Goal: Information Seeking & Learning: Learn about a topic

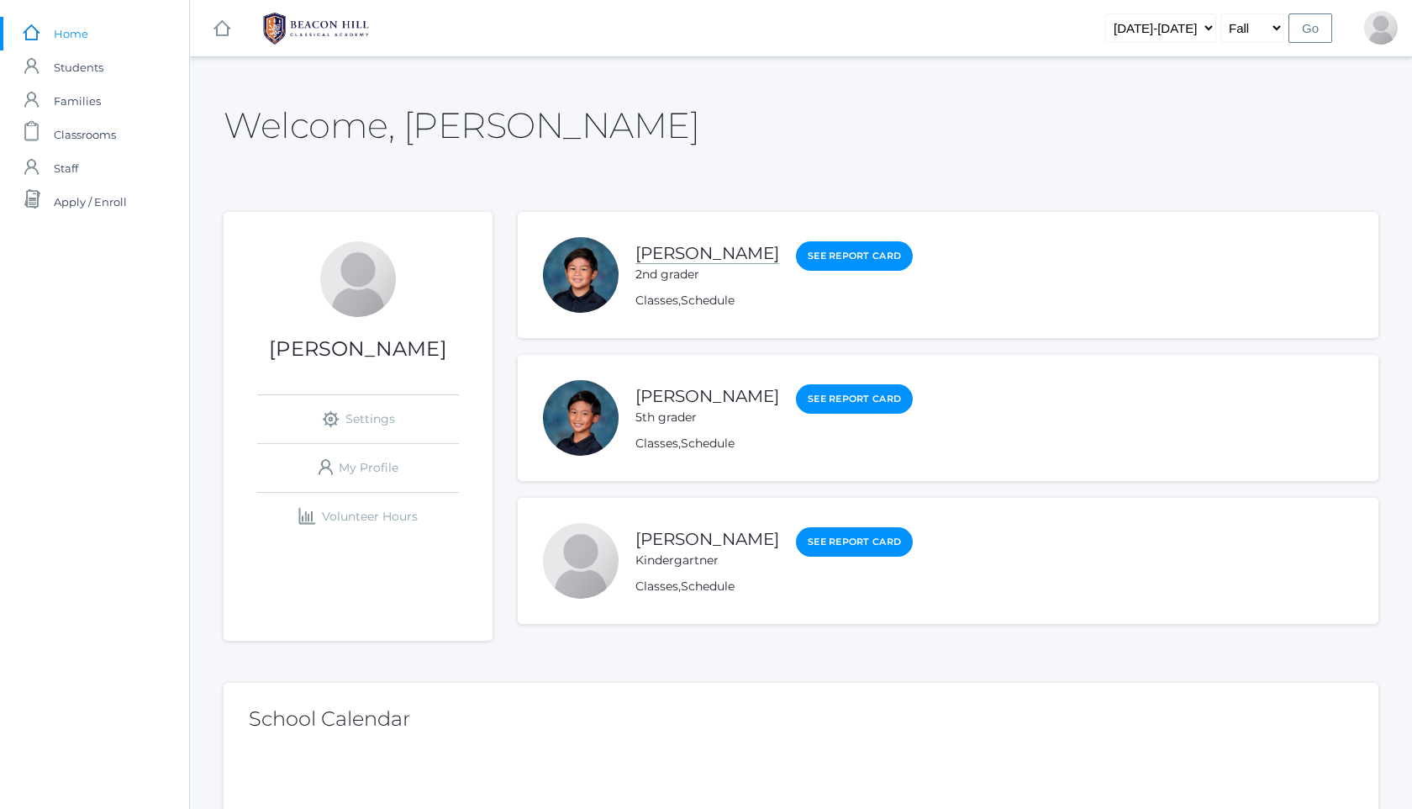
click at [692, 257] on link "[PERSON_NAME]" at bounding box center [708, 253] width 144 height 21
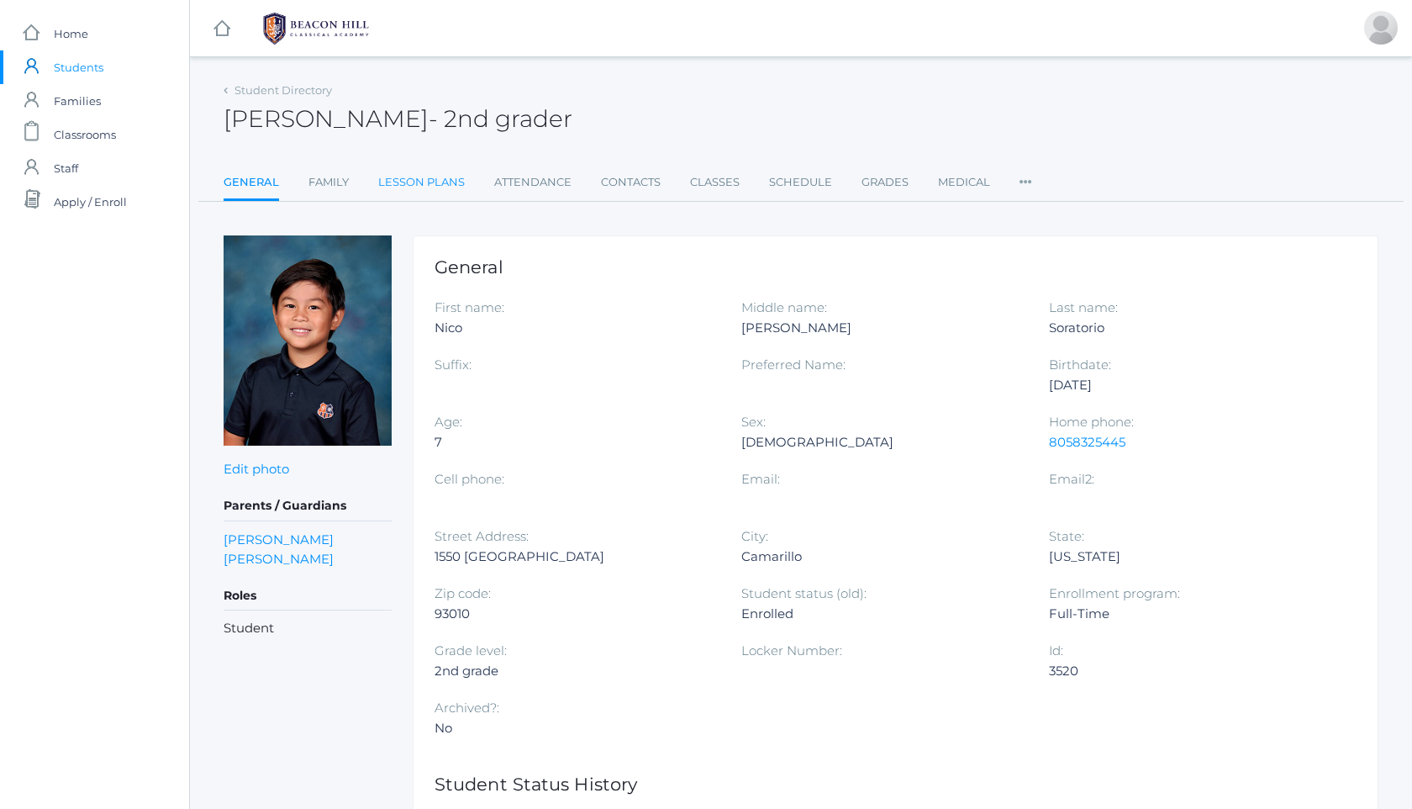
click at [434, 180] on link "Lesson Plans" at bounding box center [421, 183] width 87 height 34
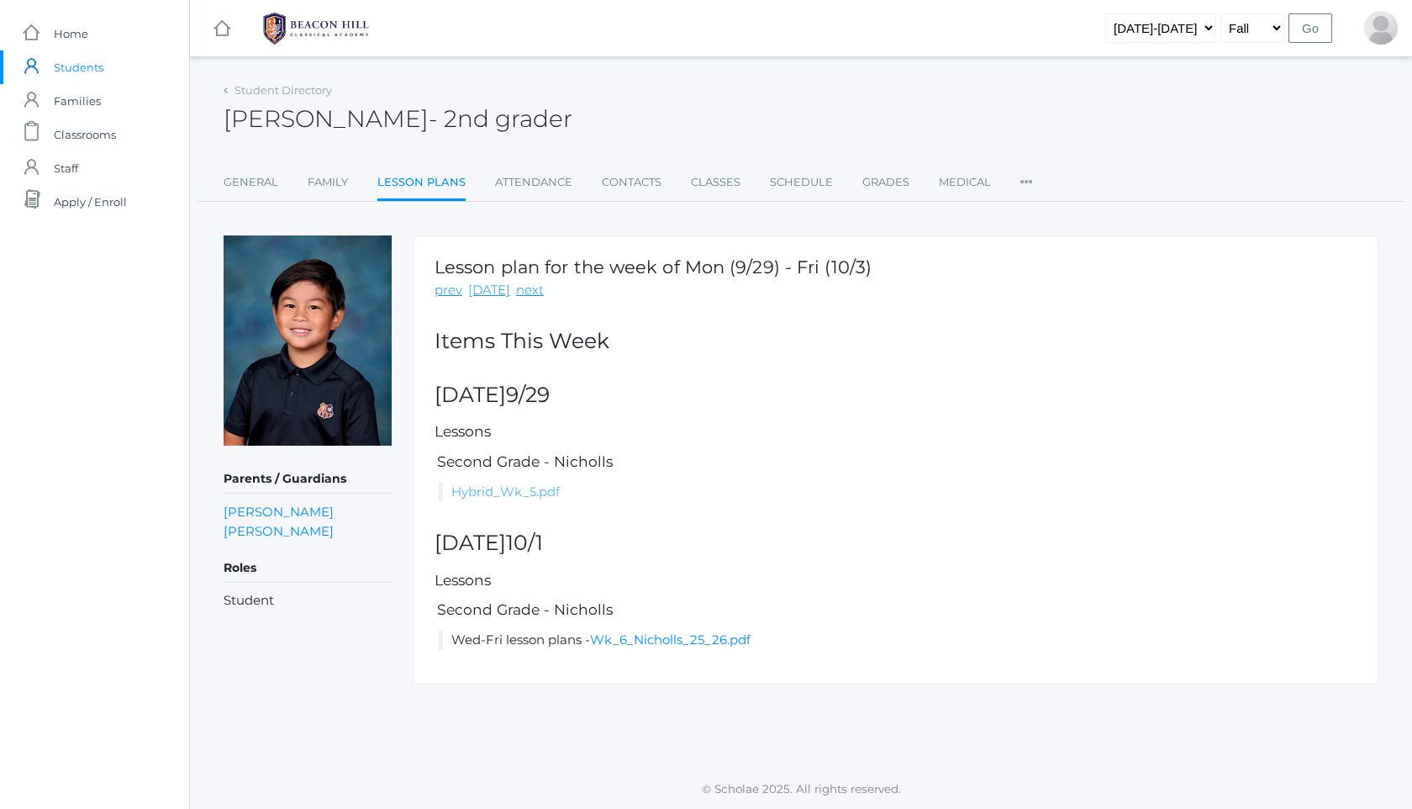
click at [530, 490] on link "Hybrid_Wk_5.pdf" at bounding box center [505, 491] width 108 height 16
click at [672, 646] on link "Wk_6_Nicholls_25_26.pdf" at bounding box center [670, 639] width 161 height 16
click at [887, 177] on link "Grades" at bounding box center [886, 183] width 47 height 34
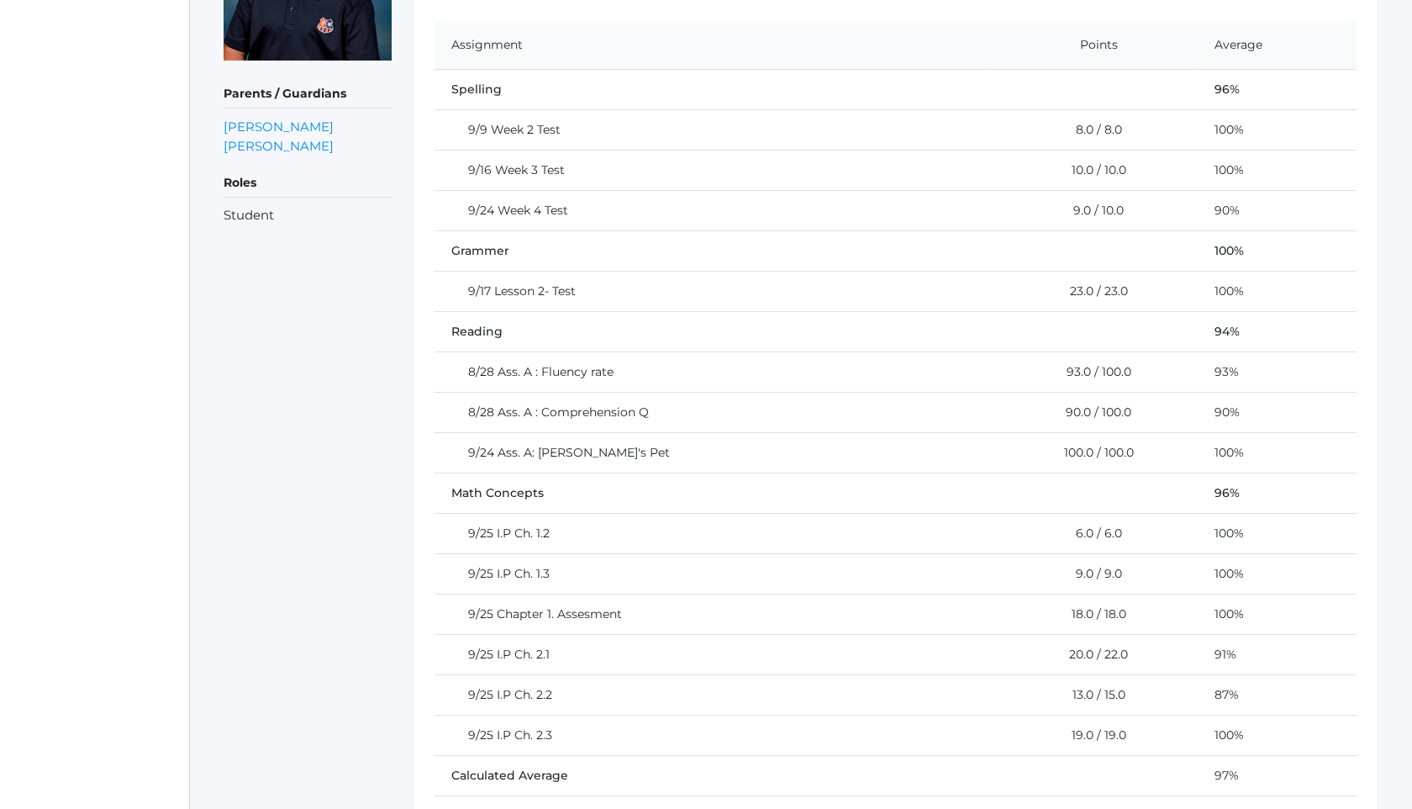
scroll to position [354, 0]
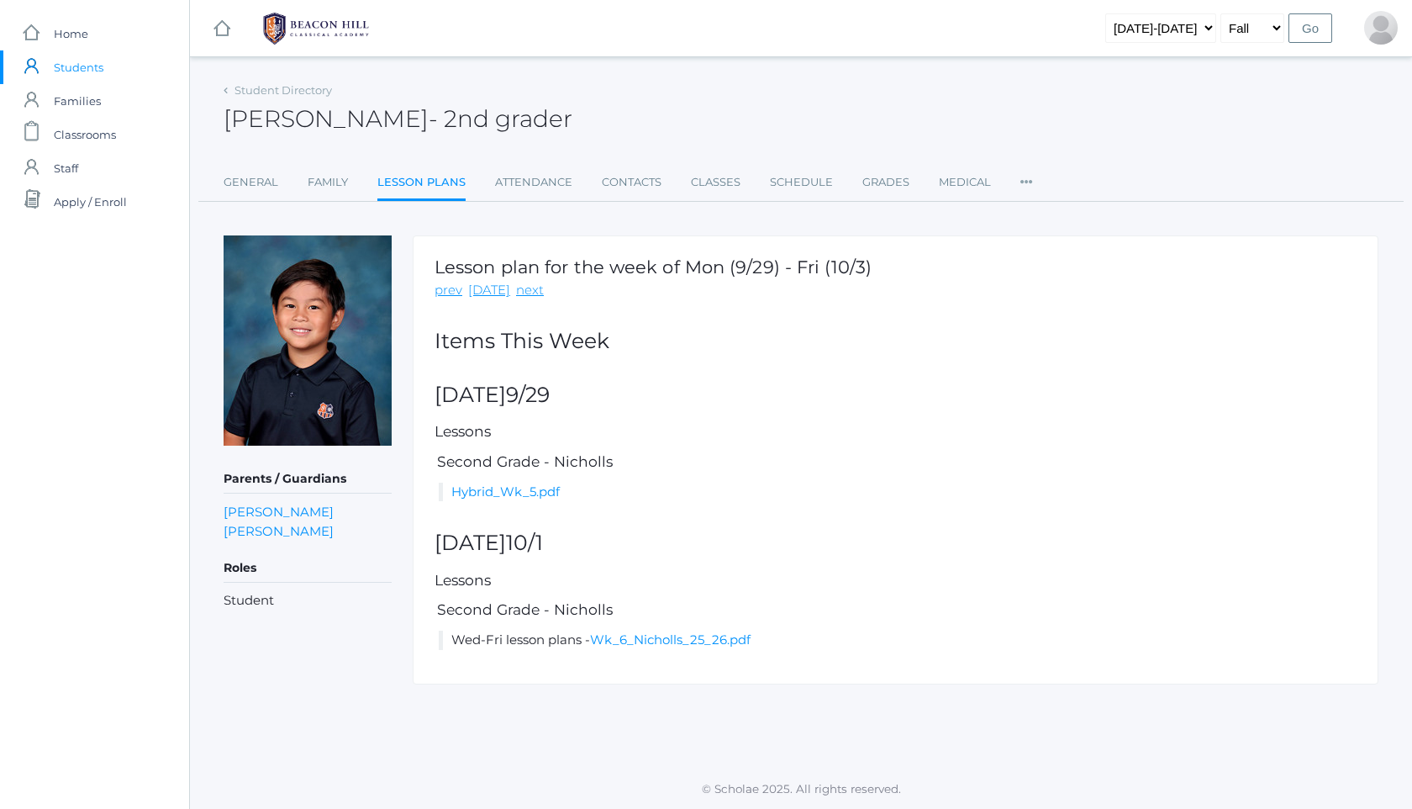
click at [332, 18] on img at bounding box center [316, 29] width 126 height 42
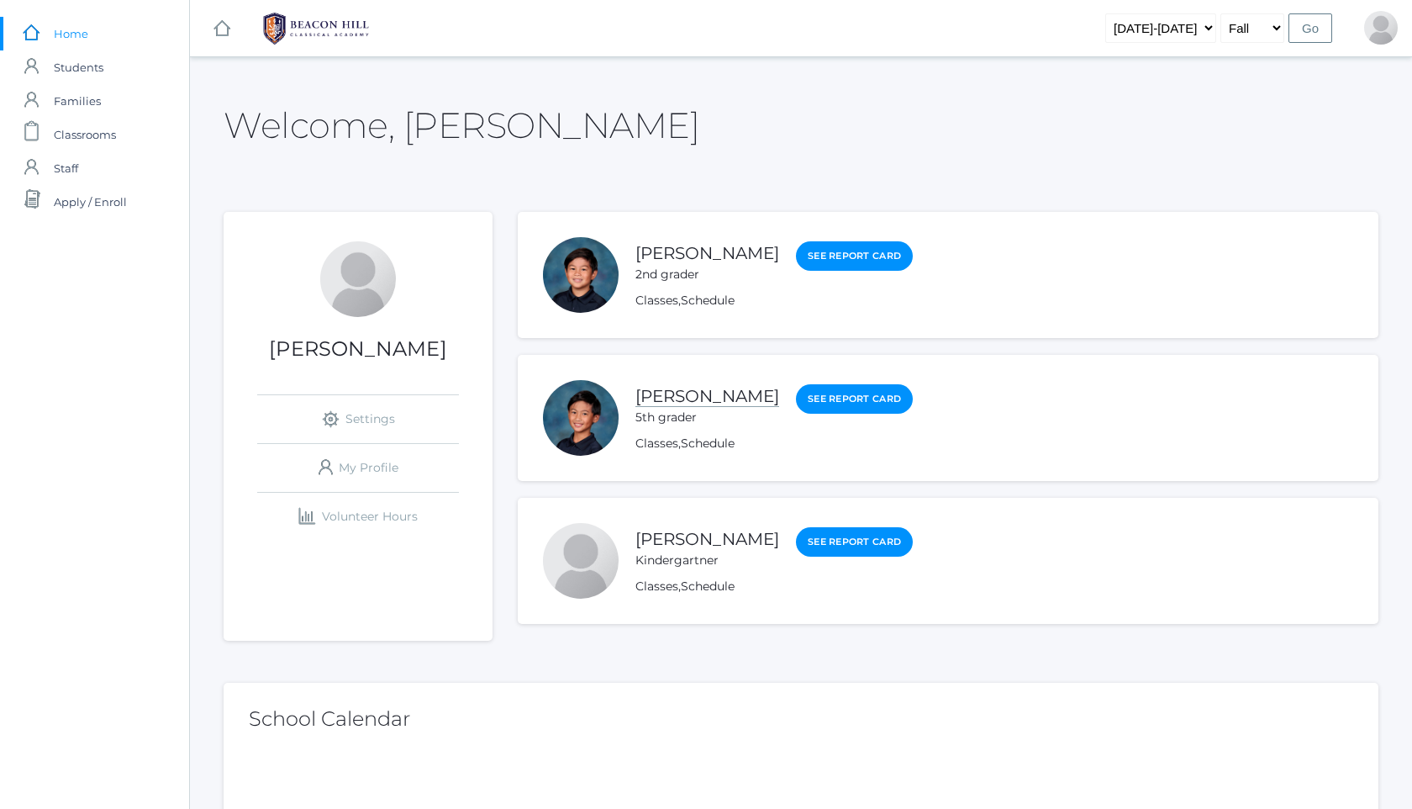
click at [715, 402] on link "[PERSON_NAME]" at bounding box center [708, 396] width 144 height 21
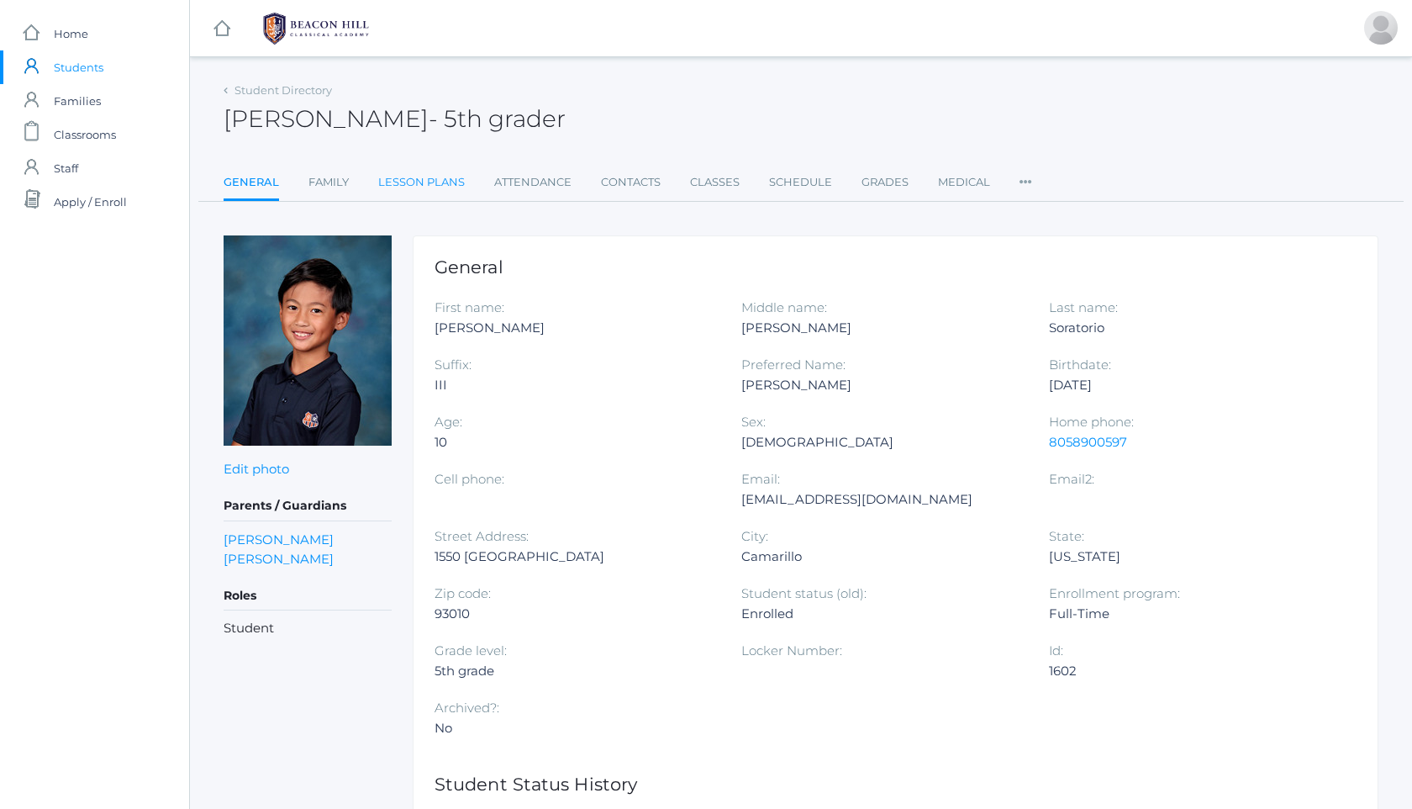
click at [428, 180] on link "Lesson Plans" at bounding box center [421, 183] width 87 height 34
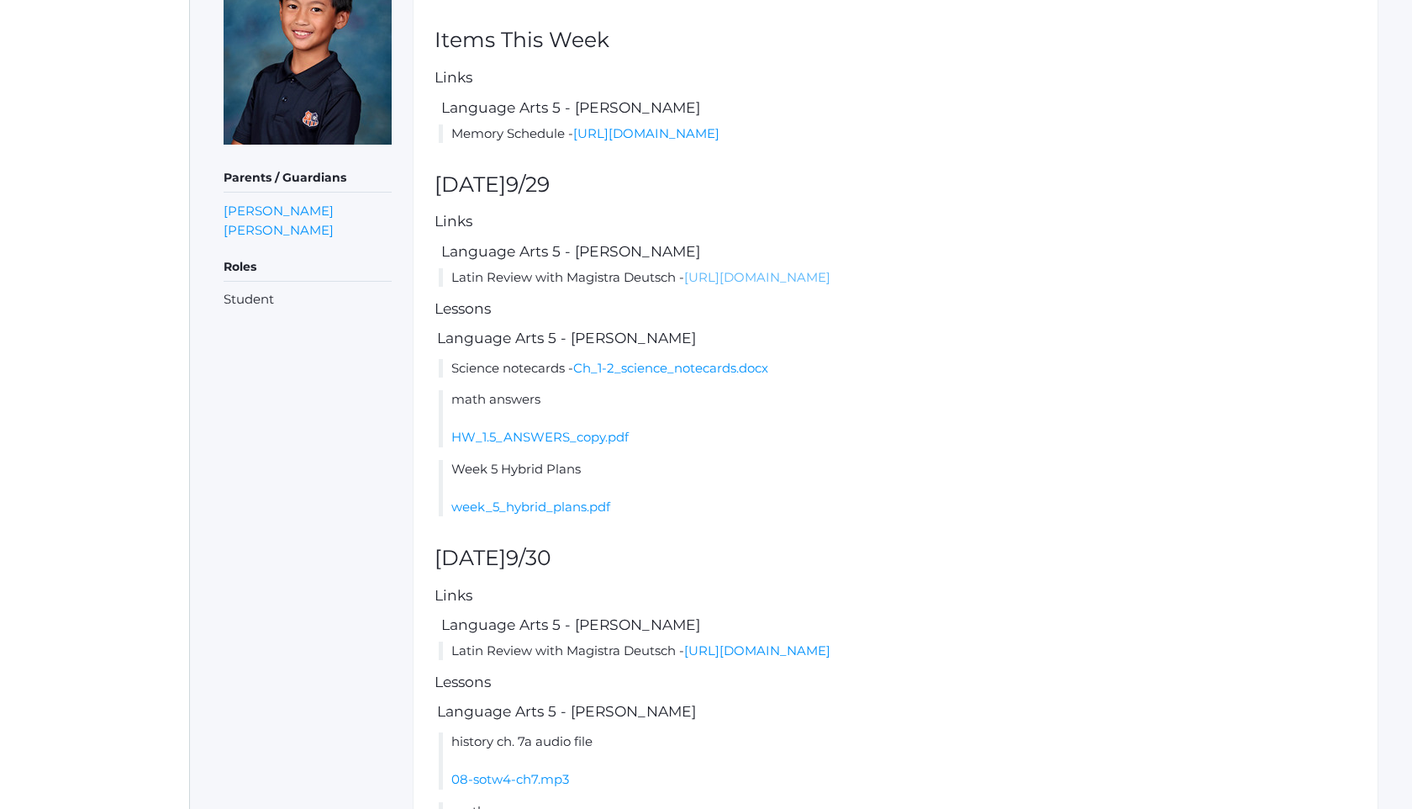
scroll to position [303, 0]
click at [543, 513] on link "week_5_hybrid_plans.pdf" at bounding box center [530, 505] width 159 height 16
click at [744, 374] on link "Ch_1-2_science_notecards.docx" at bounding box center [670, 366] width 195 height 16
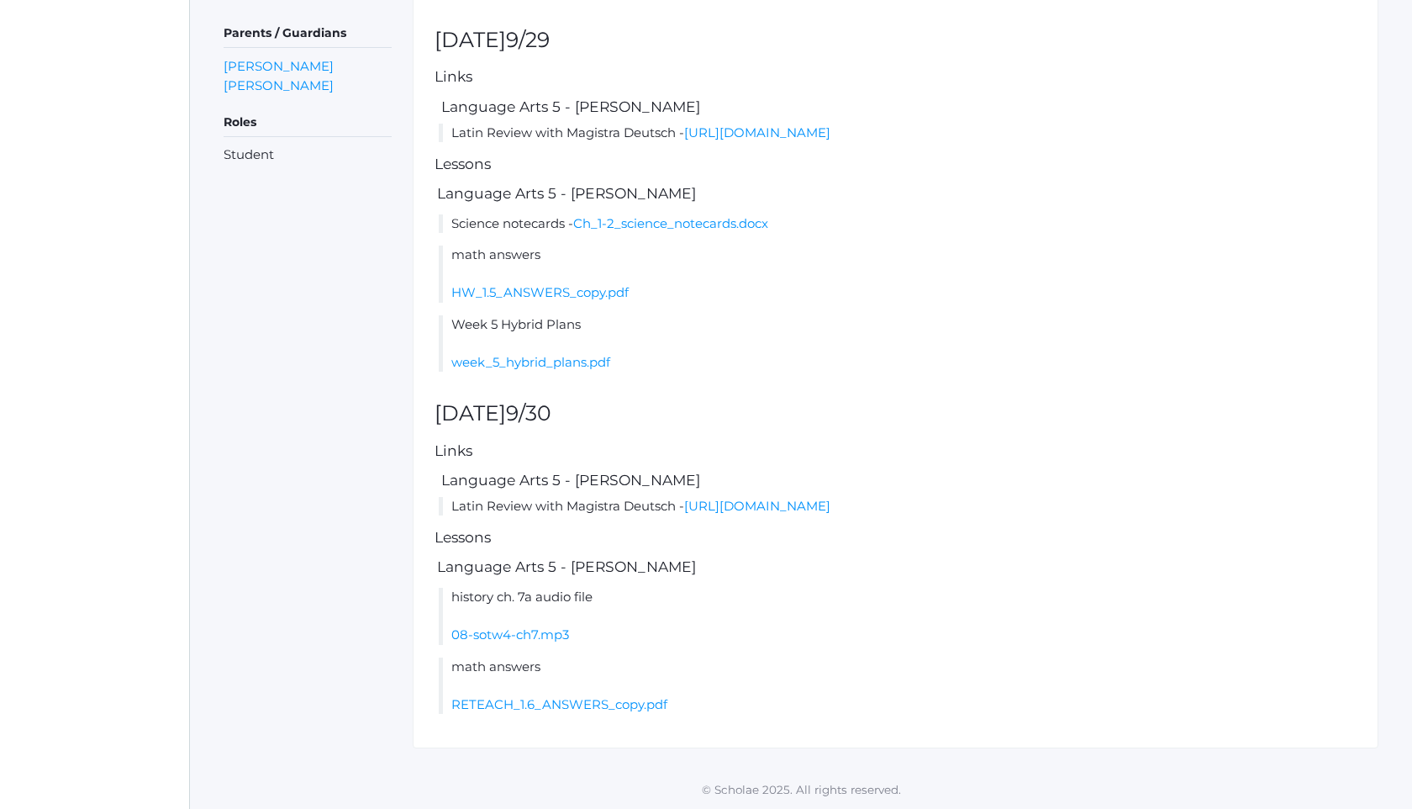
scroll to position [465, 0]
click at [612, 707] on link "RETEACH_1.6_ANSWERS_copy.pdf" at bounding box center [559, 704] width 216 height 16
click at [692, 219] on link "Ch_1-2_science_notecards.docx" at bounding box center [670, 223] width 195 height 16
click at [1132, 29] on h2 "[DATE]" at bounding box center [896, 41] width 922 height 24
click at [562, 637] on link "08-sotw4-ch7.mp3" at bounding box center [510, 634] width 118 height 16
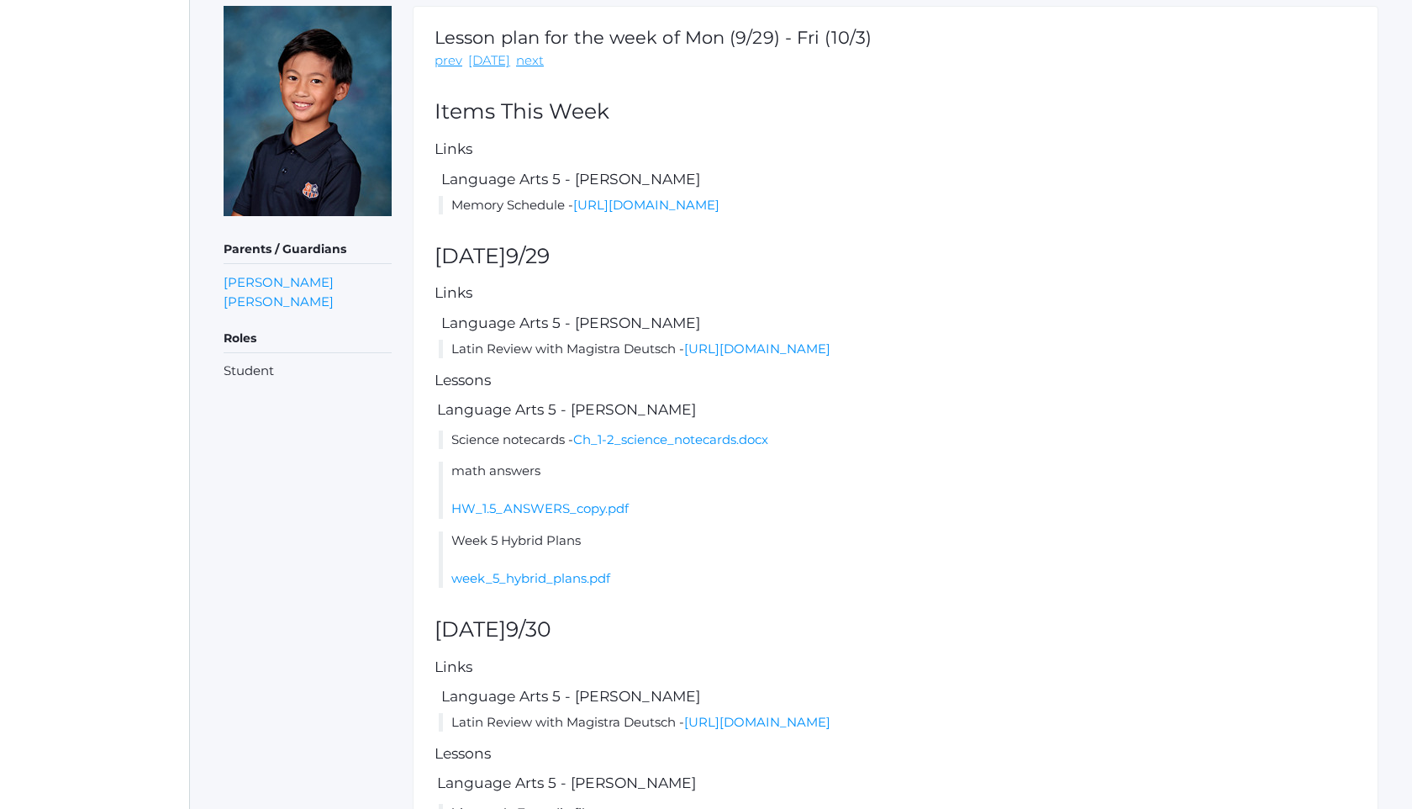
scroll to position [196, 0]
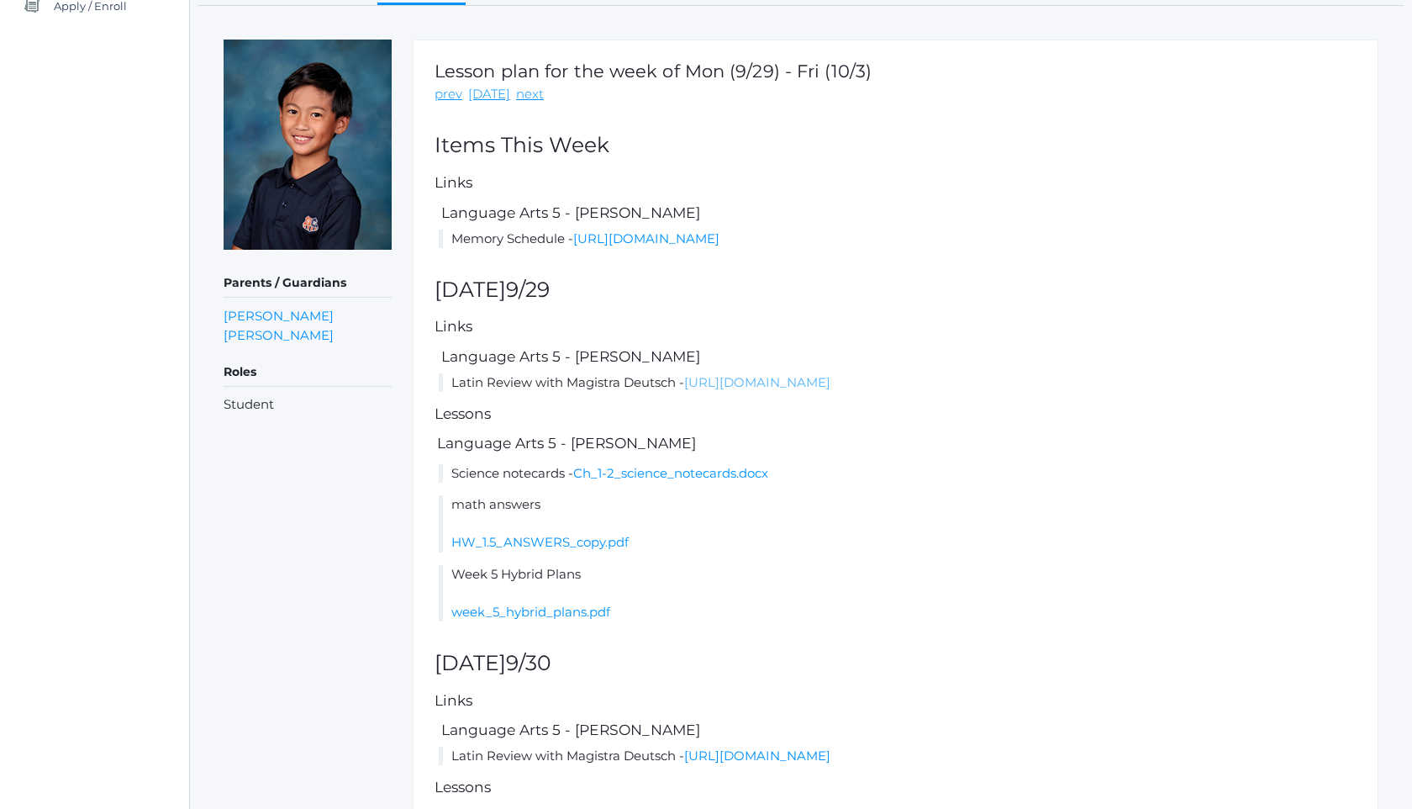
click at [802, 390] on link "[URL][DOMAIN_NAME]" at bounding box center [757, 382] width 146 height 16
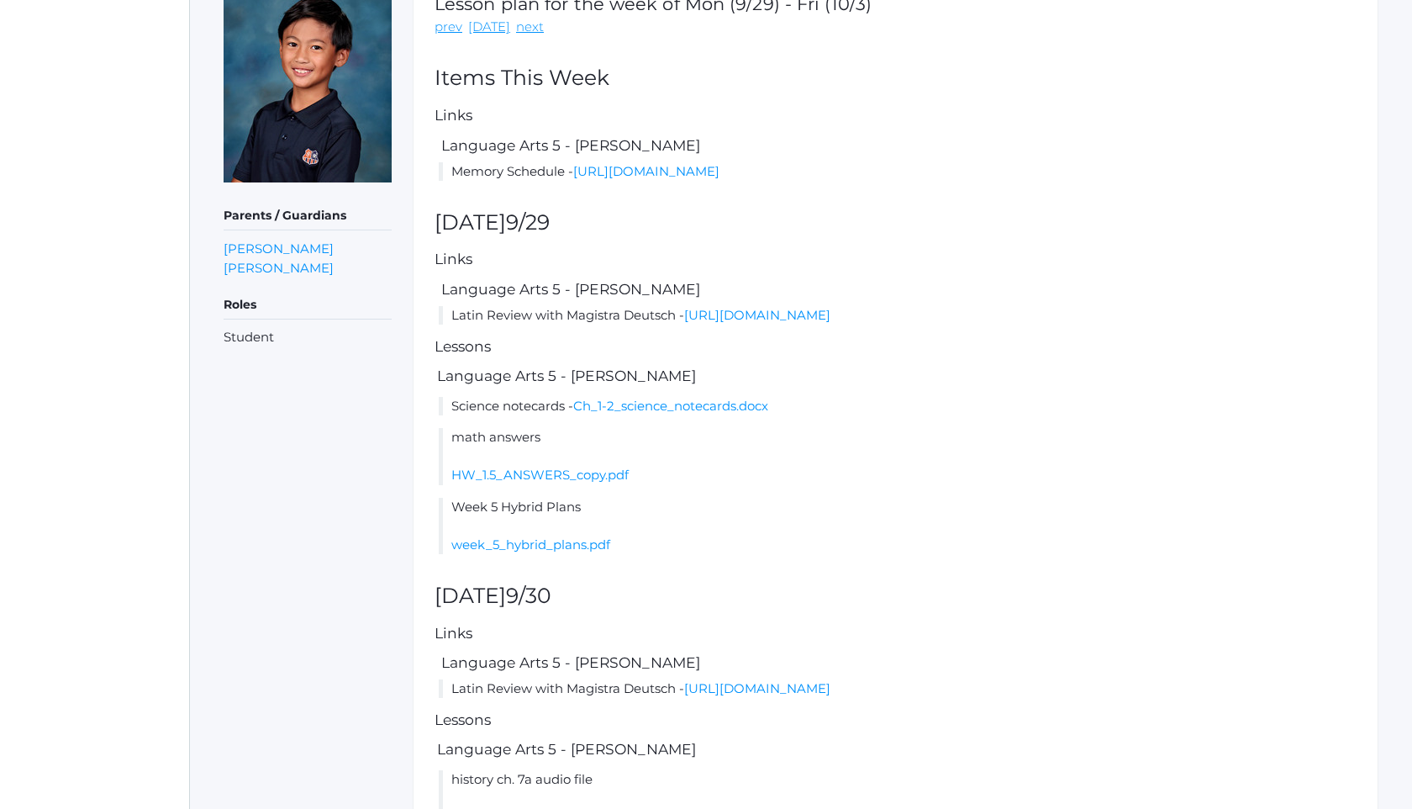
scroll to position [297, 0]
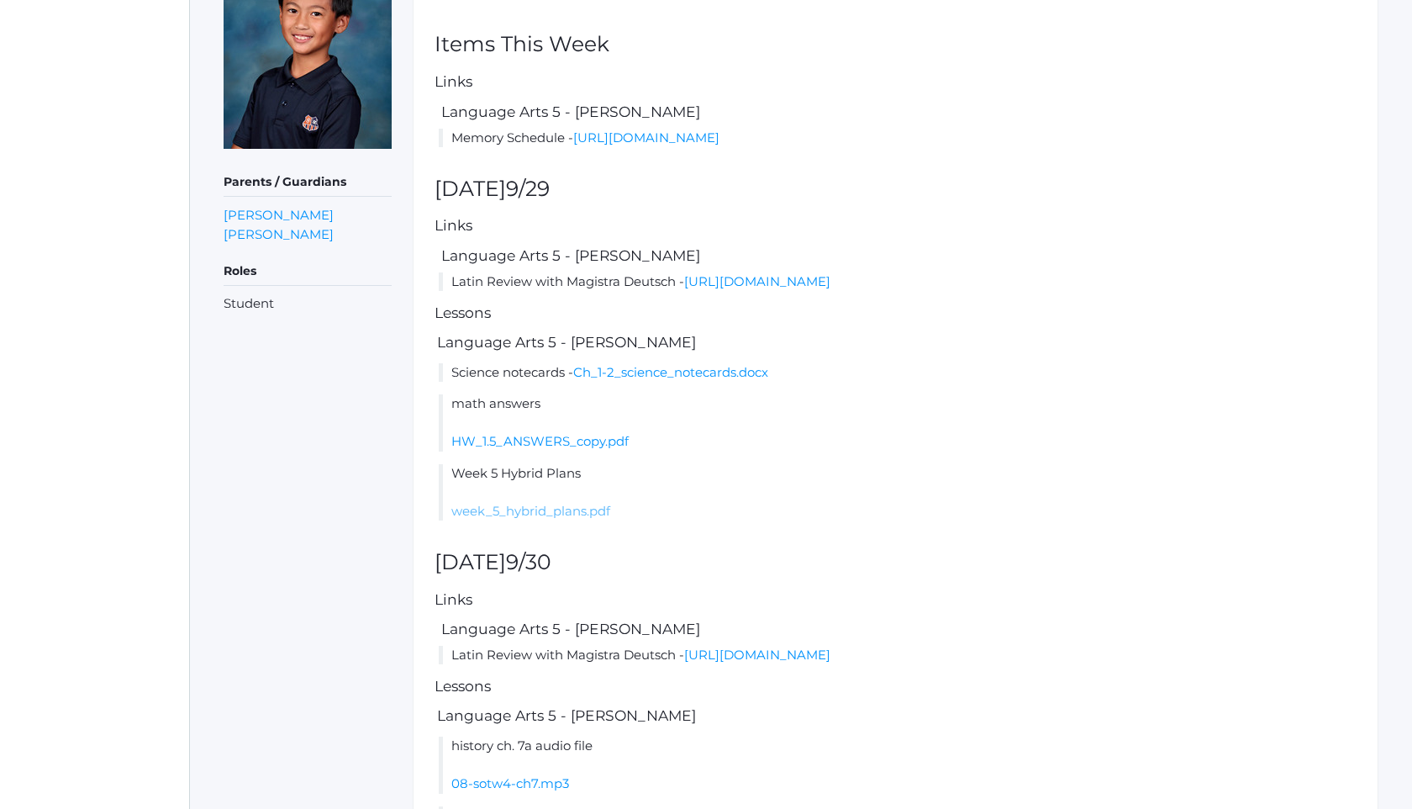
click at [579, 519] on link "week_5_hybrid_plans.pdf" at bounding box center [530, 511] width 159 height 16
